Goal: Task Accomplishment & Management: Manage account settings

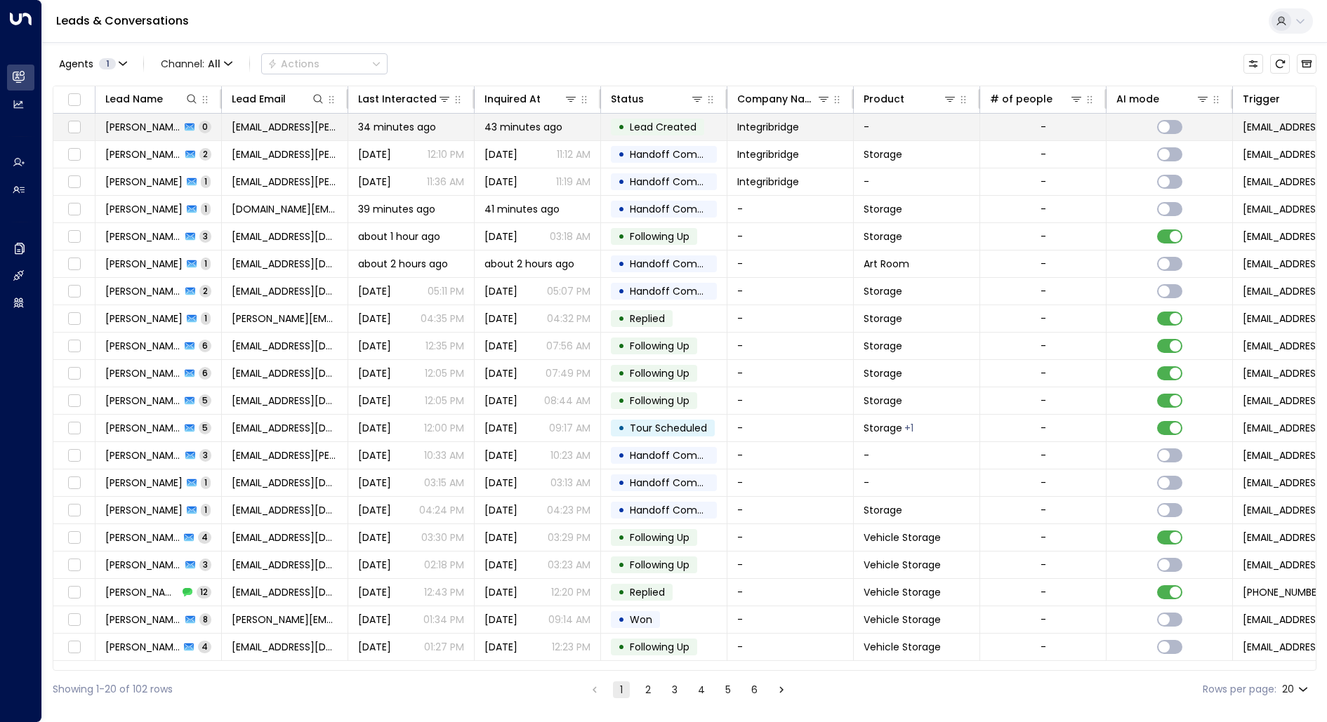
click at [149, 131] on span "[PERSON_NAME]" at bounding box center [142, 127] width 75 height 14
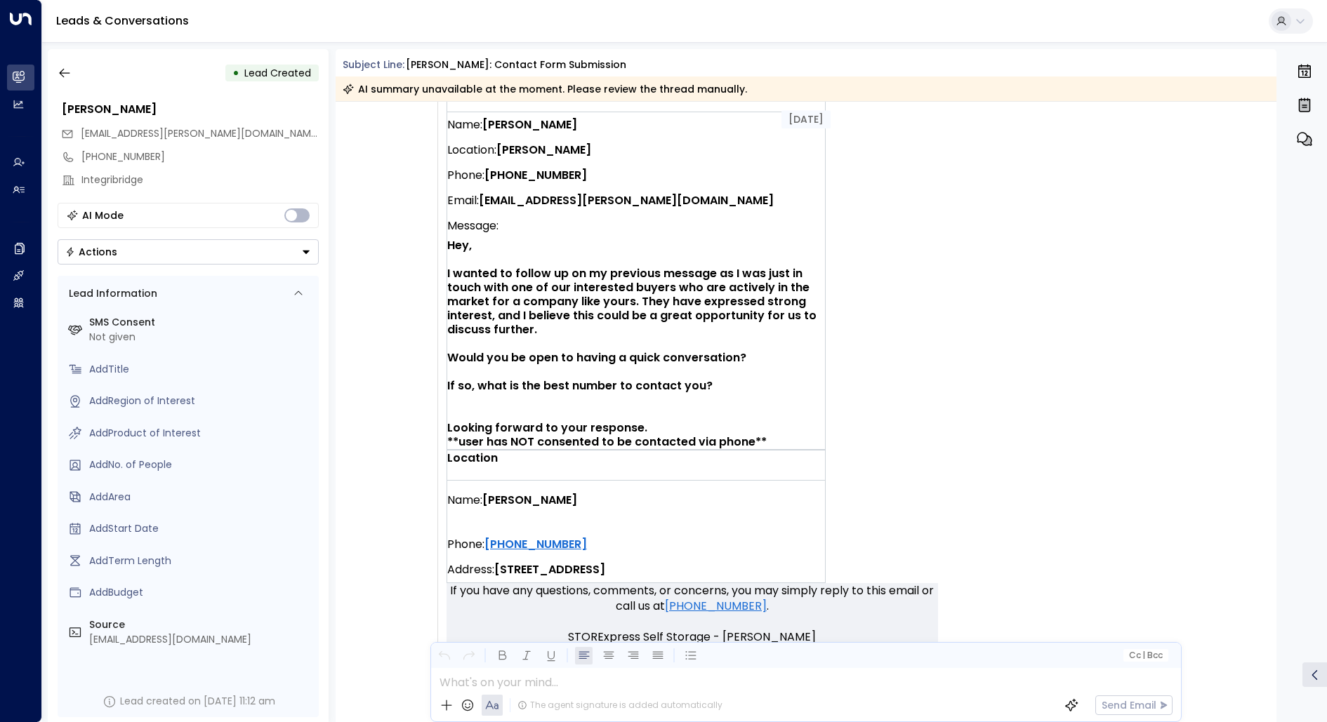
scroll to position [540, 0]
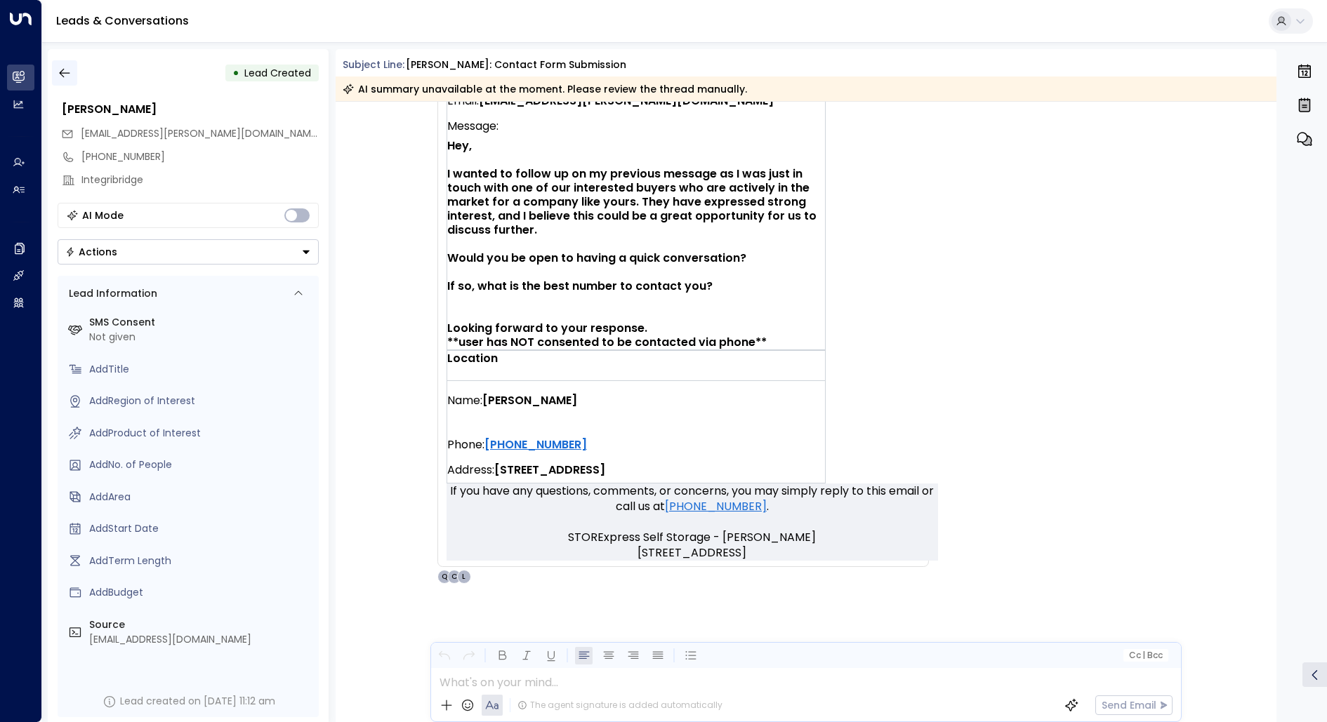
click at [58, 68] on icon "button" at bounding box center [65, 73] width 14 height 14
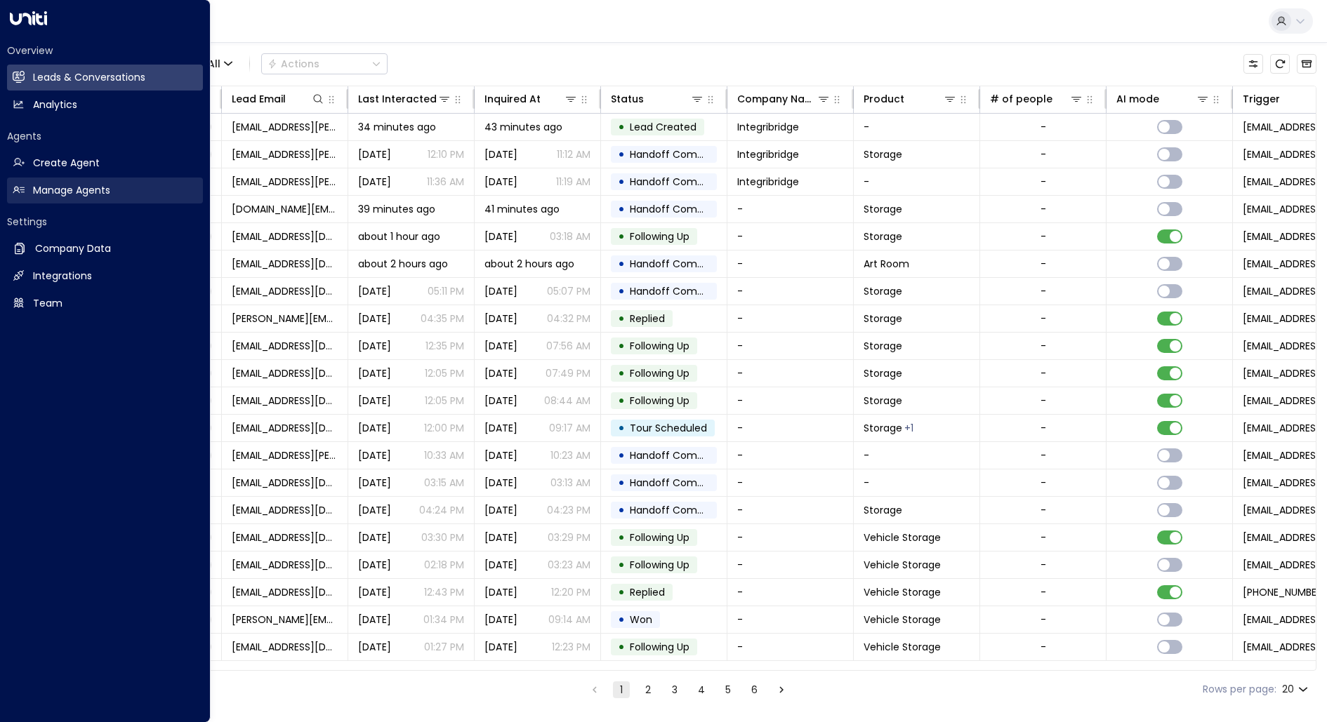
click at [87, 189] on h2 "Manage Agents" at bounding box center [71, 190] width 77 height 15
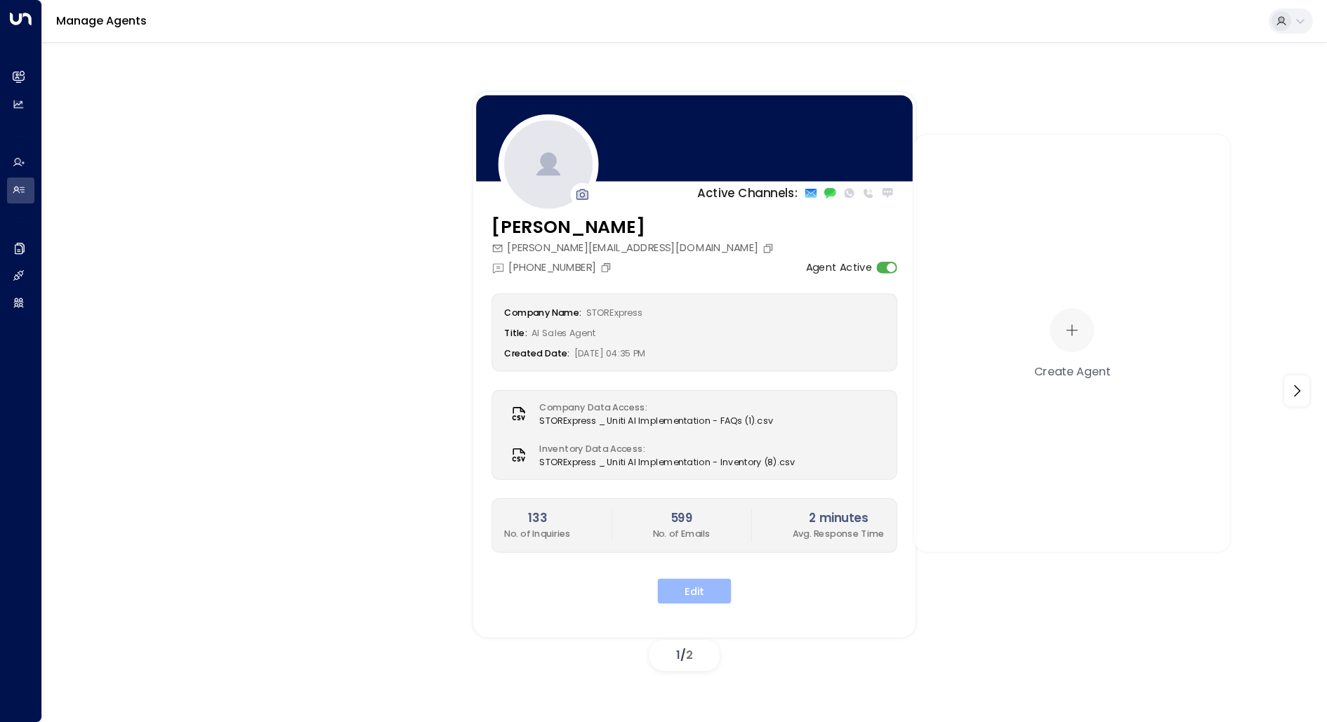
click at [708, 594] on button "Edit" at bounding box center [695, 591] width 74 height 25
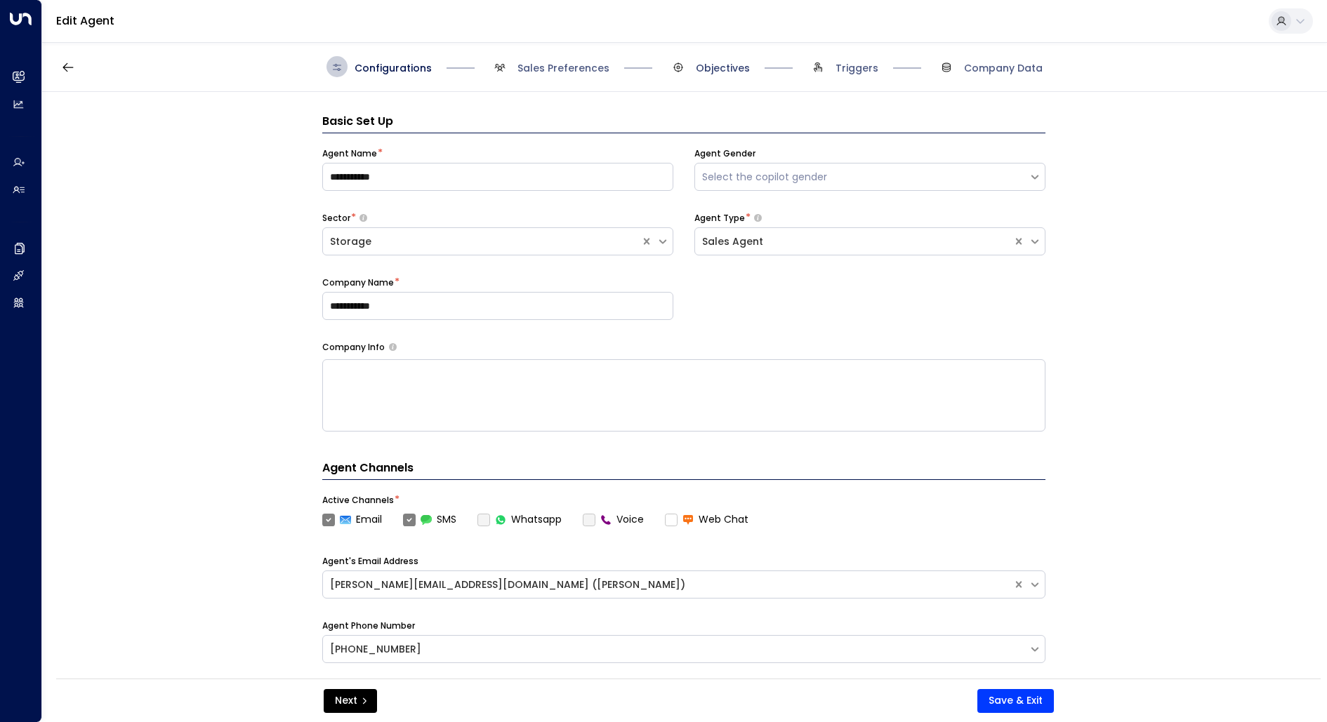
click at [710, 72] on span "Objectives" at bounding box center [723, 68] width 54 height 14
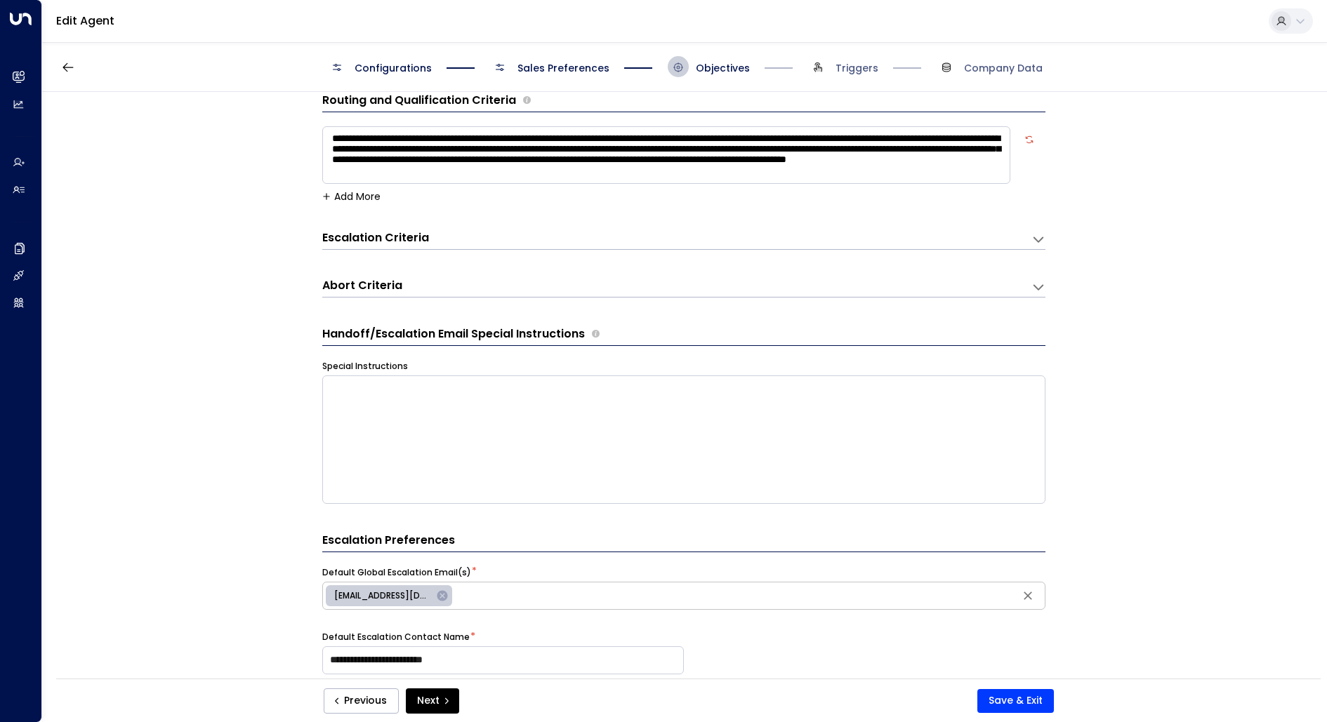
click at [391, 67] on span "Configurations" at bounding box center [392, 68] width 77 height 14
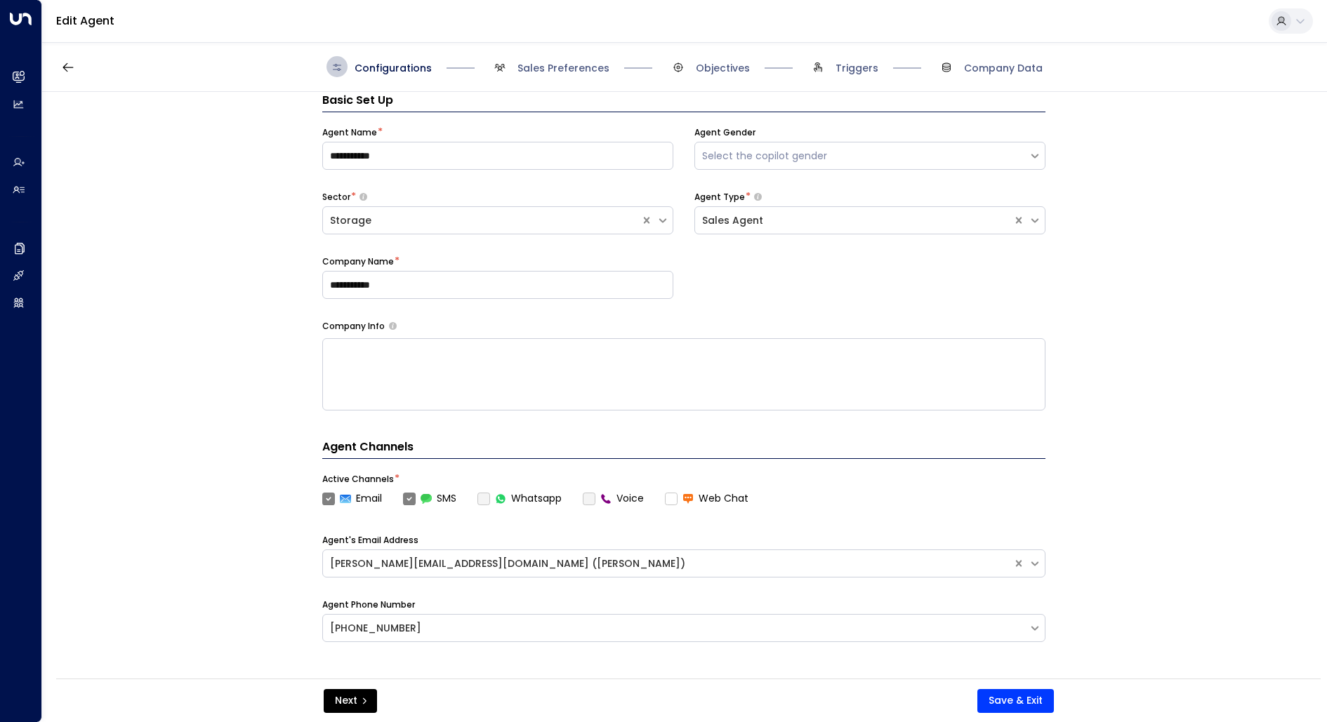
scroll to position [0, 0]
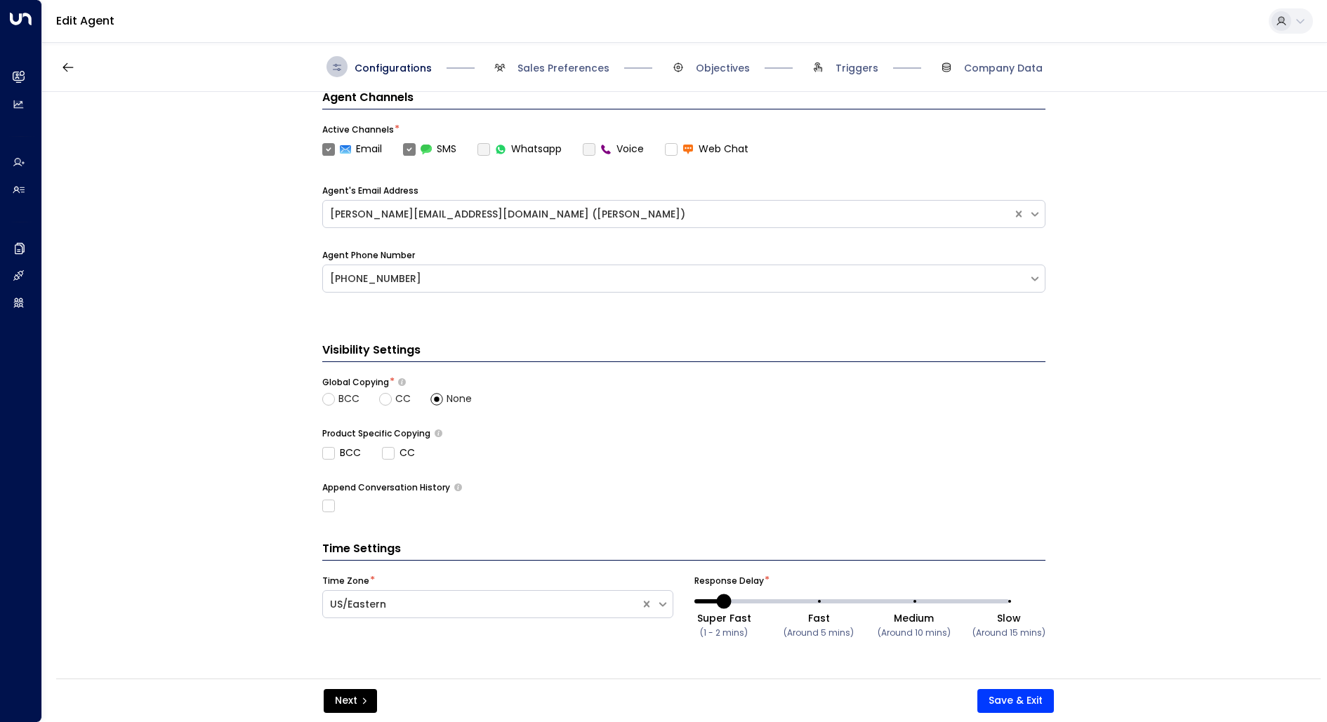
click at [566, 76] on span "Sales Preferences" at bounding box center [549, 66] width 120 height 21
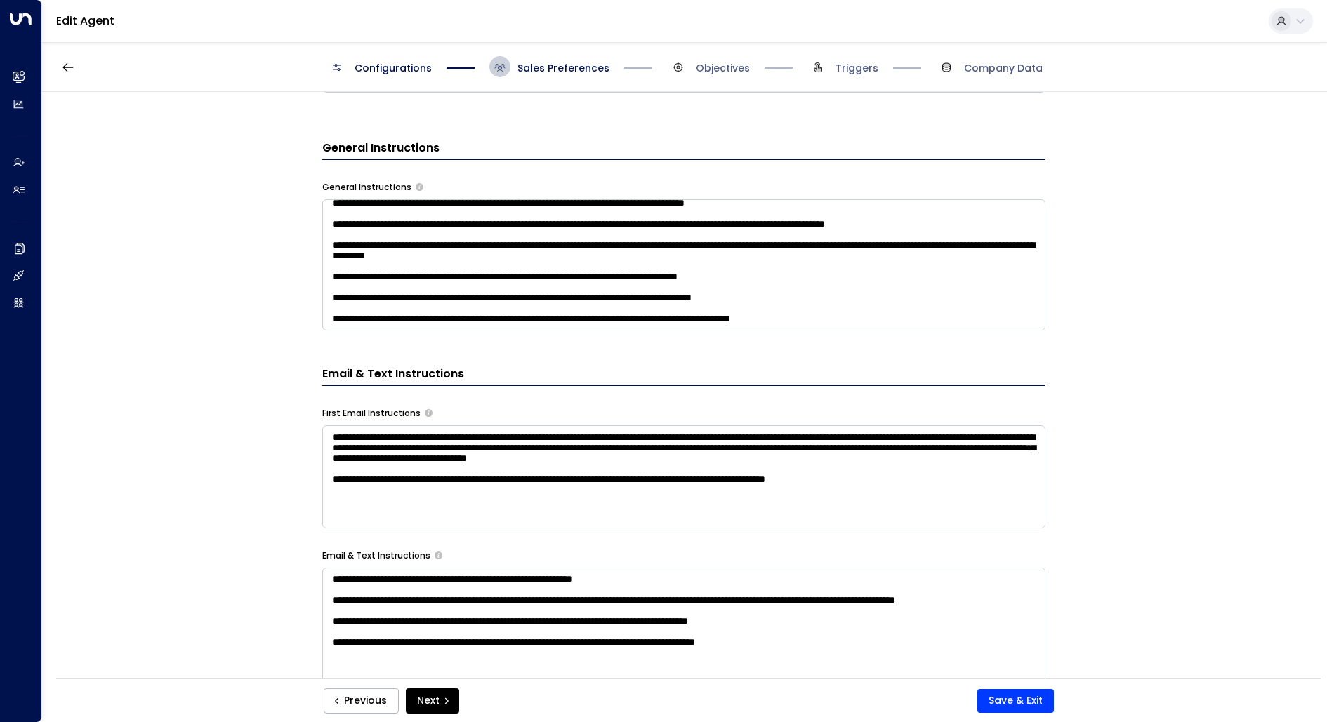
scroll to position [222, 0]
click at [937, 322] on textarea at bounding box center [683, 264] width 723 height 131
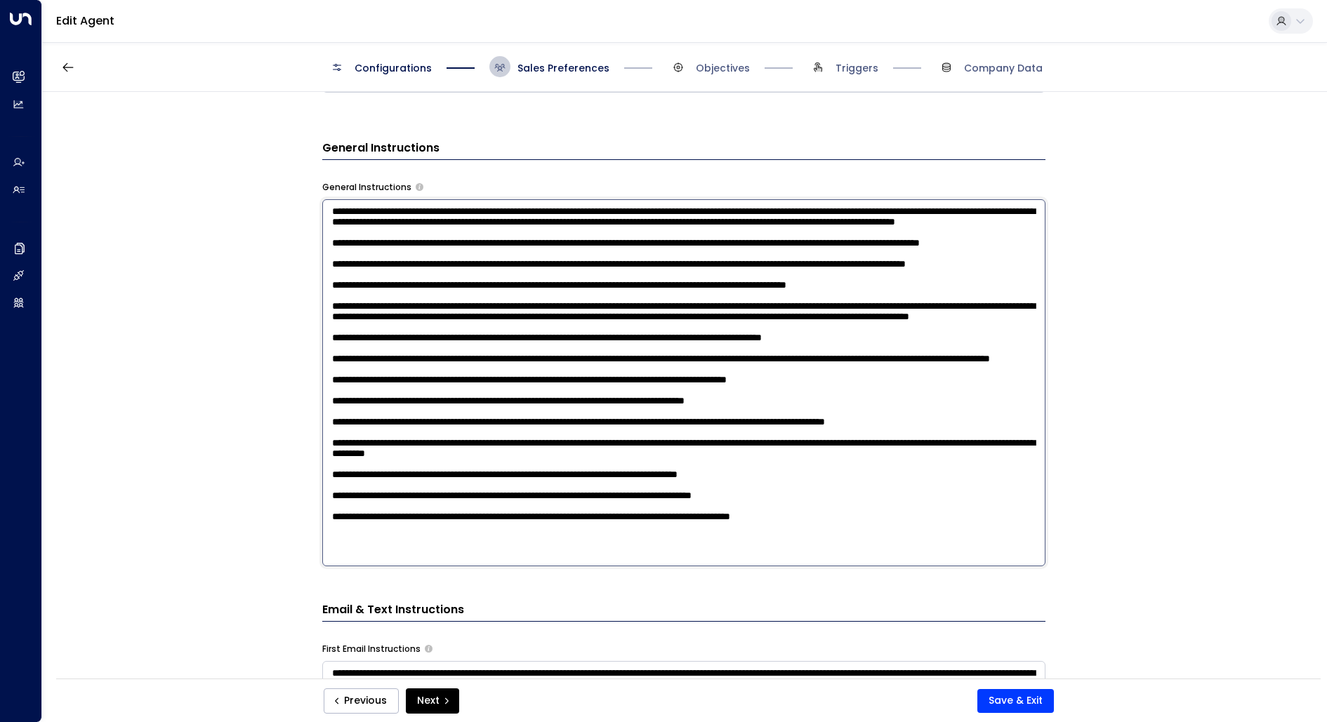
click at [923, 556] on textarea at bounding box center [683, 382] width 723 height 367
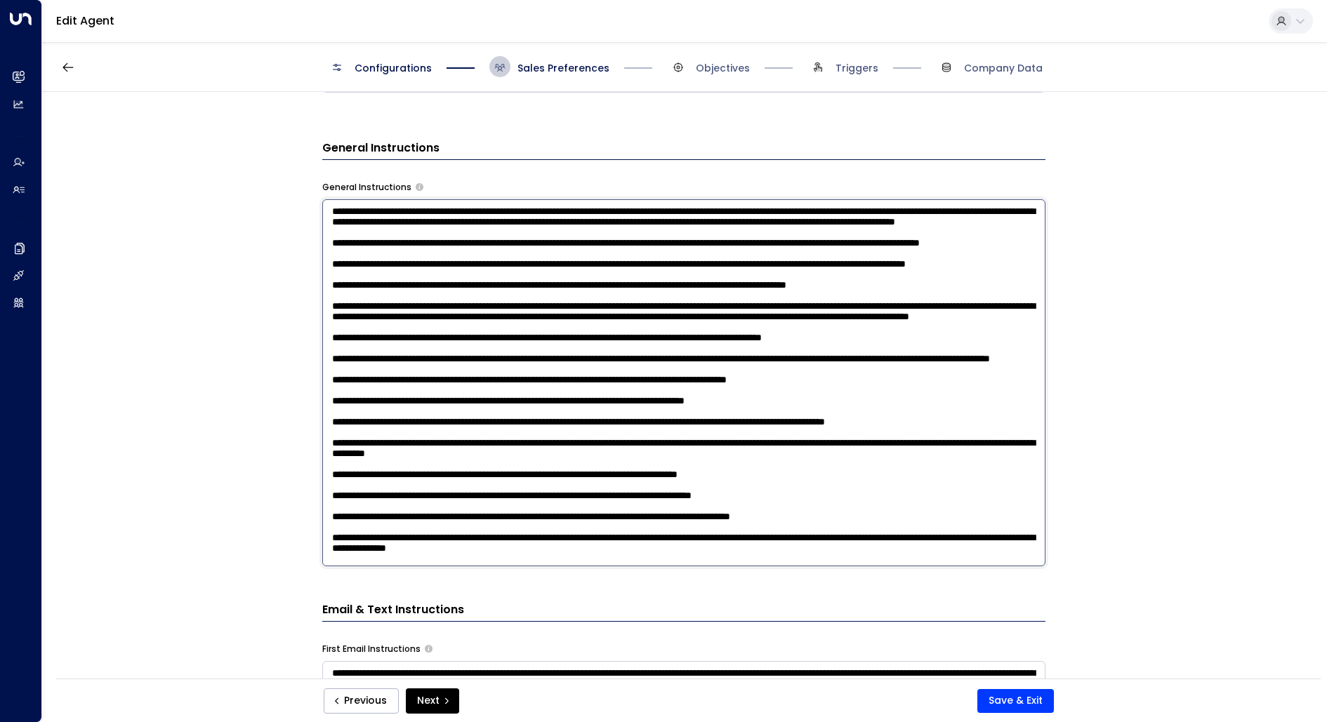
scroll to position [213, 0]
type textarea "**********"
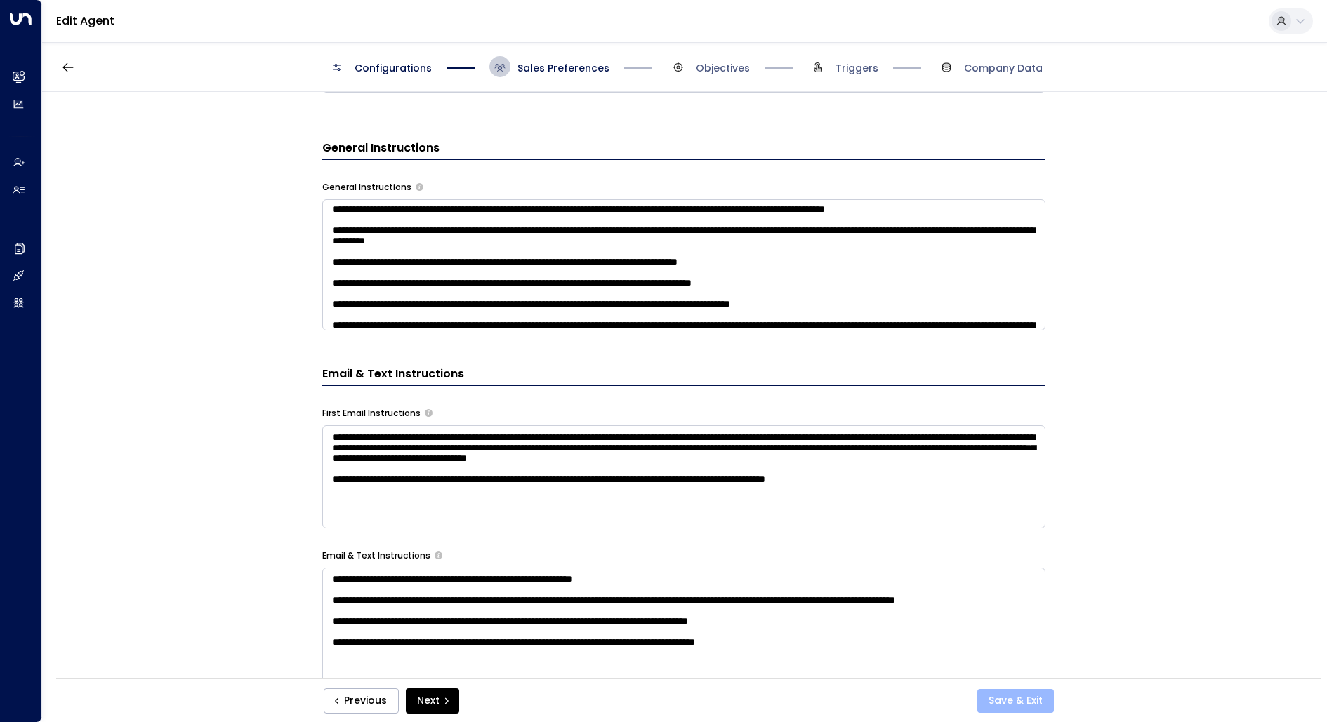
click at [991, 701] on button "Save & Exit" at bounding box center [1015, 701] width 77 height 24
